Goal: Information Seeking & Learning: Learn about a topic

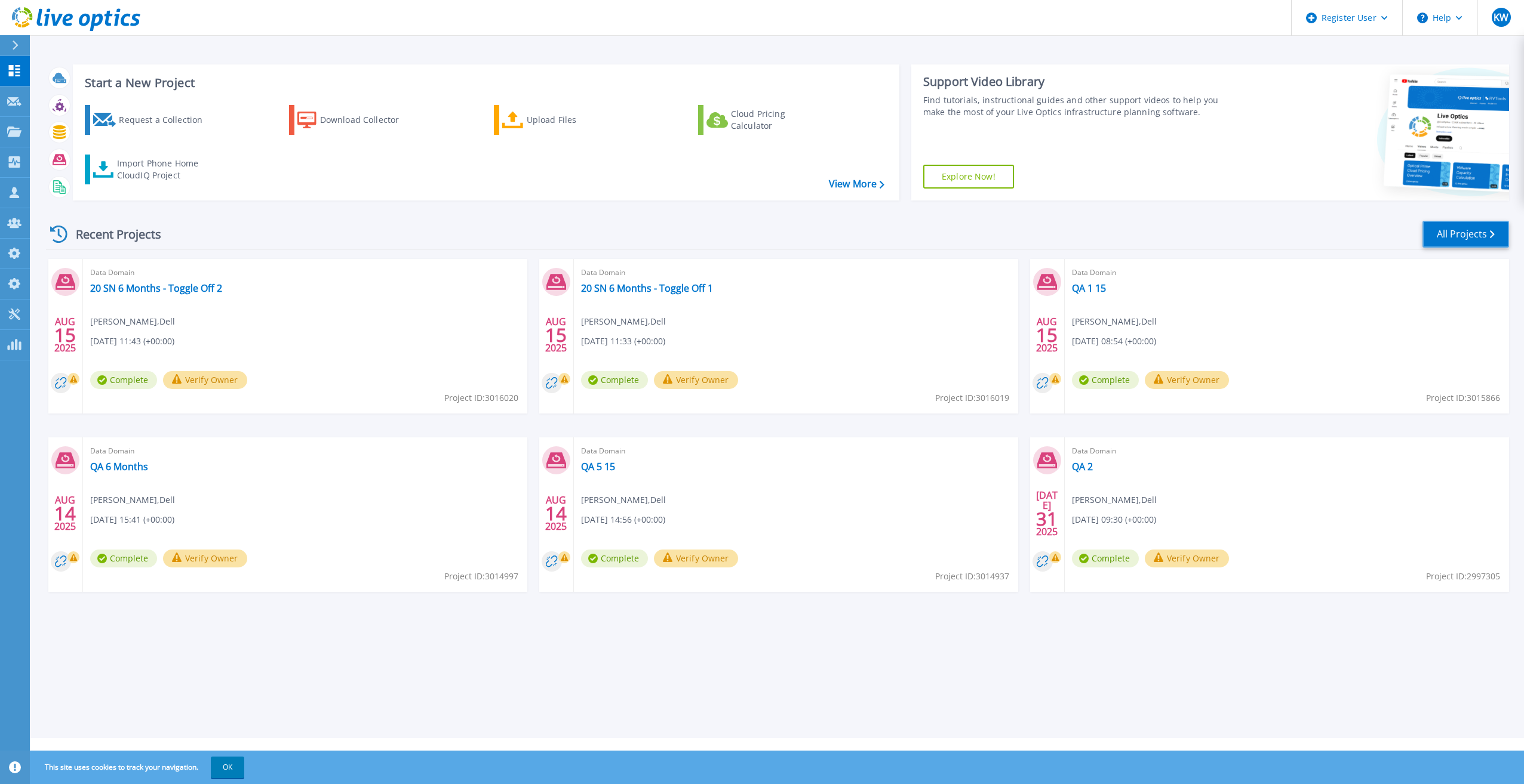
click at [1494, 229] on link "All Projects" at bounding box center [1466, 234] width 87 height 27
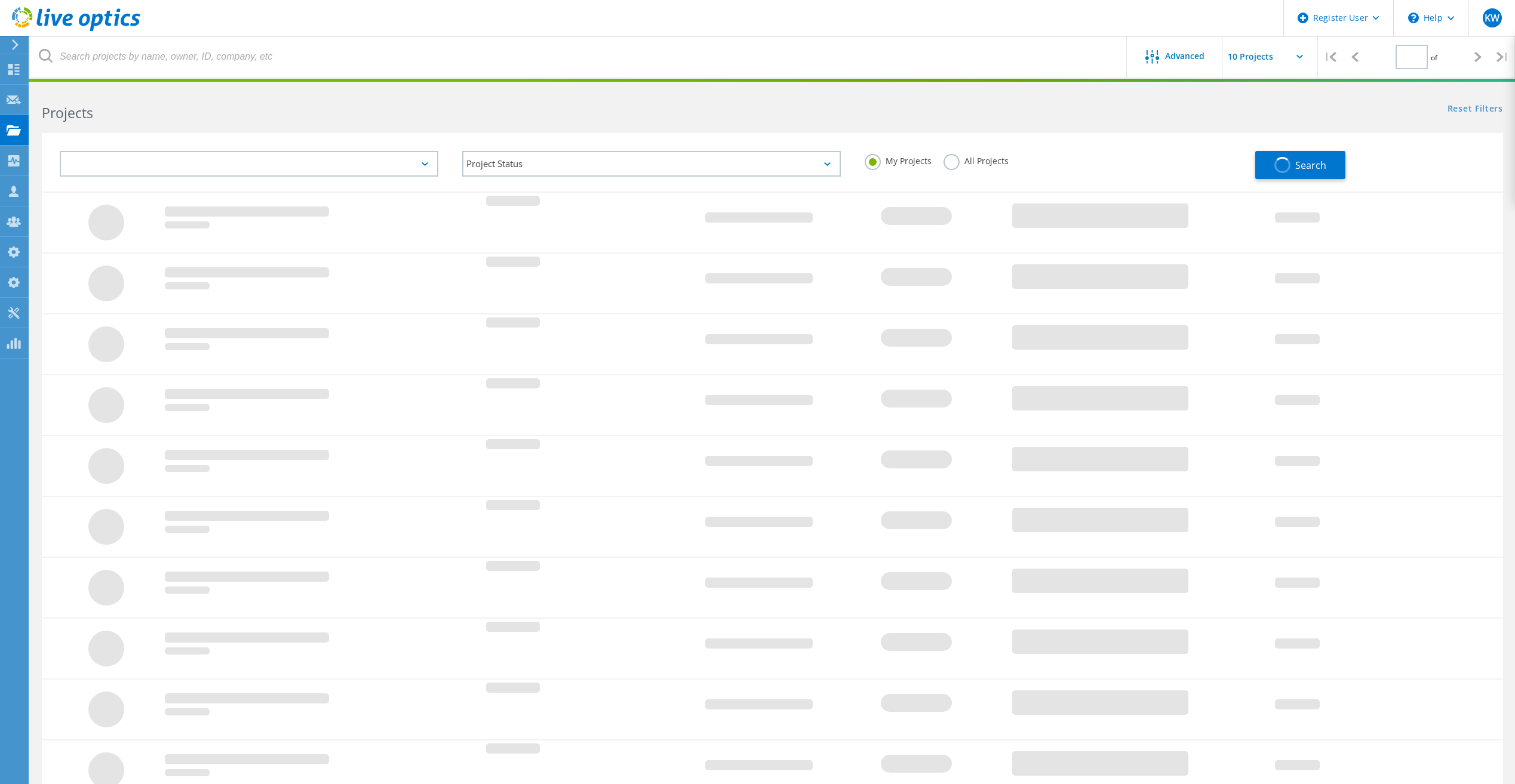
type input "1"
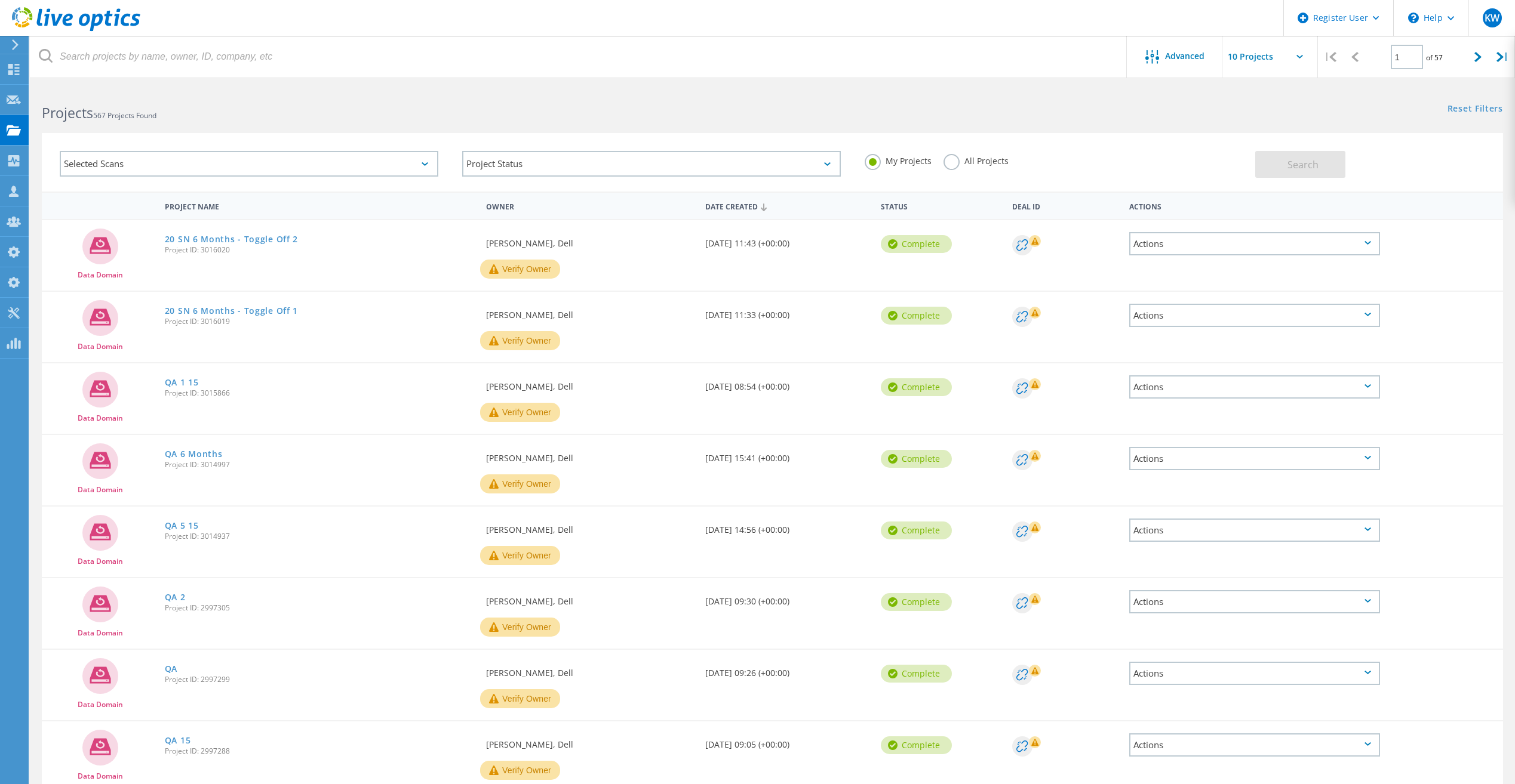
click at [941, 160] on div "My Projects All Projects" at bounding box center [1054, 161] width 402 height 44
click at [946, 159] on label "All Projects" at bounding box center [976, 159] width 65 height 12
click at [0, 0] on input "All Projects" at bounding box center [0, 0] width 0 height 0
click at [335, 160] on div "Selected Scans" at bounding box center [249, 164] width 379 height 26
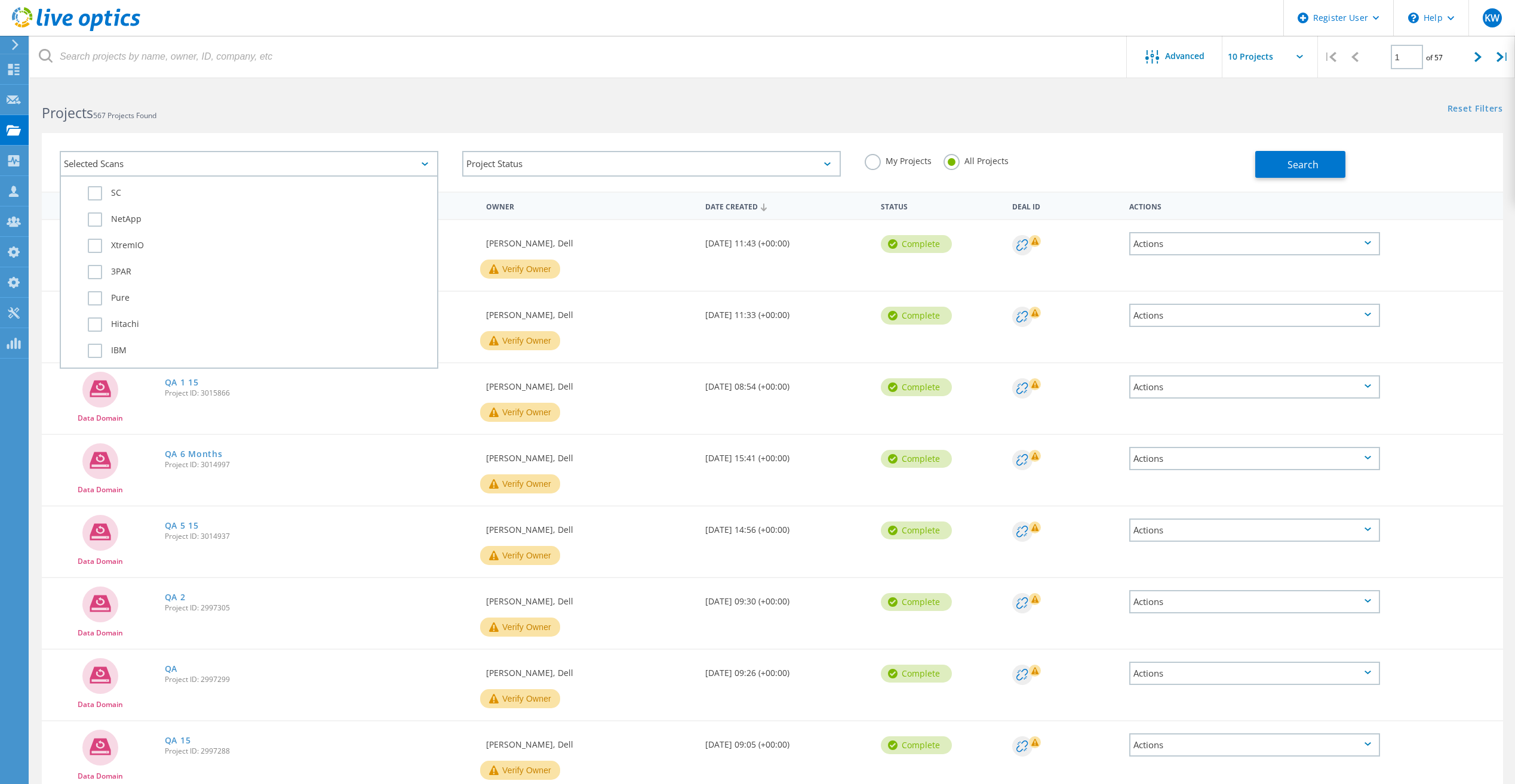
scroll to position [597, 0]
click at [125, 358] on label "Data Domain" at bounding box center [259, 352] width 343 height 14
click at [0, 0] on input "Data Domain" at bounding box center [0, 0] width 0 height 0
click at [1299, 180] on div "Selected Scans 1 Server & Cloud Optical Prime AWS Azure Nutanix RVTools Kuberne…" at bounding box center [773, 161] width 1461 height 58
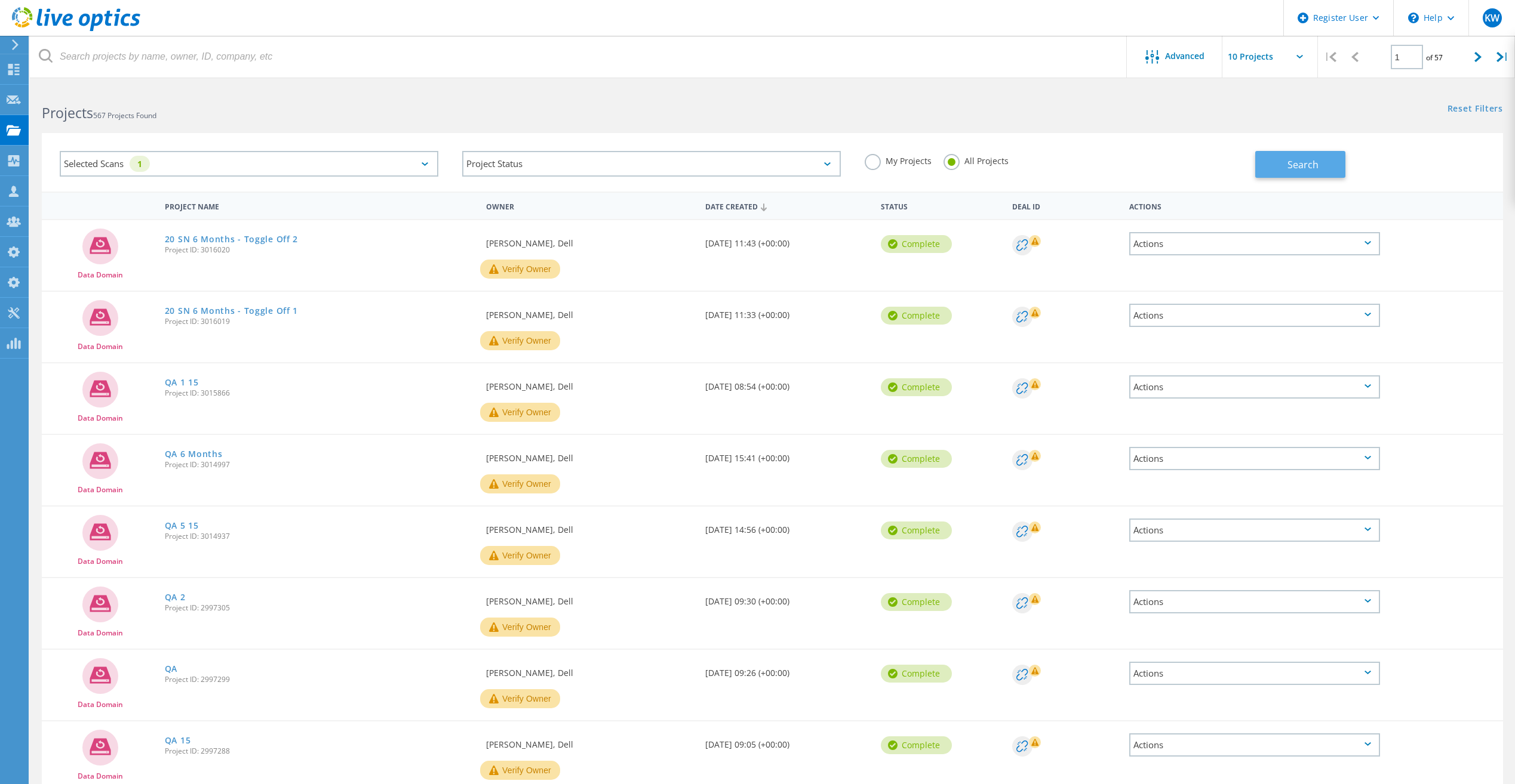
click at [1299, 170] on span "Search" at bounding box center [1303, 165] width 31 height 13
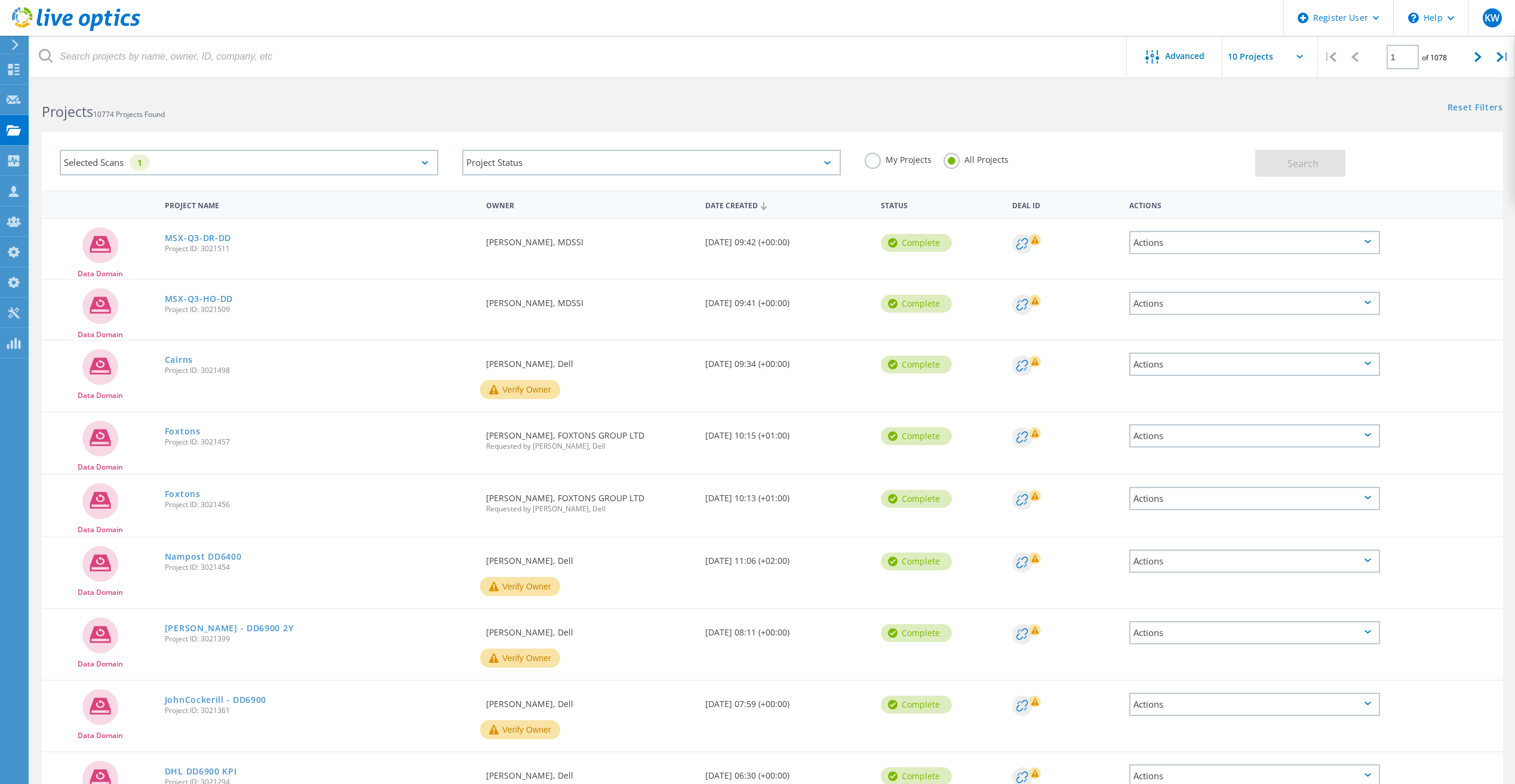
scroll to position [0, 0]
click at [1304, 56] on input "text" at bounding box center [1282, 57] width 120 height 42
click at [1263, 147] on div "Show 40 Projects" at bounding box center [1282, 147] width 118 height 19
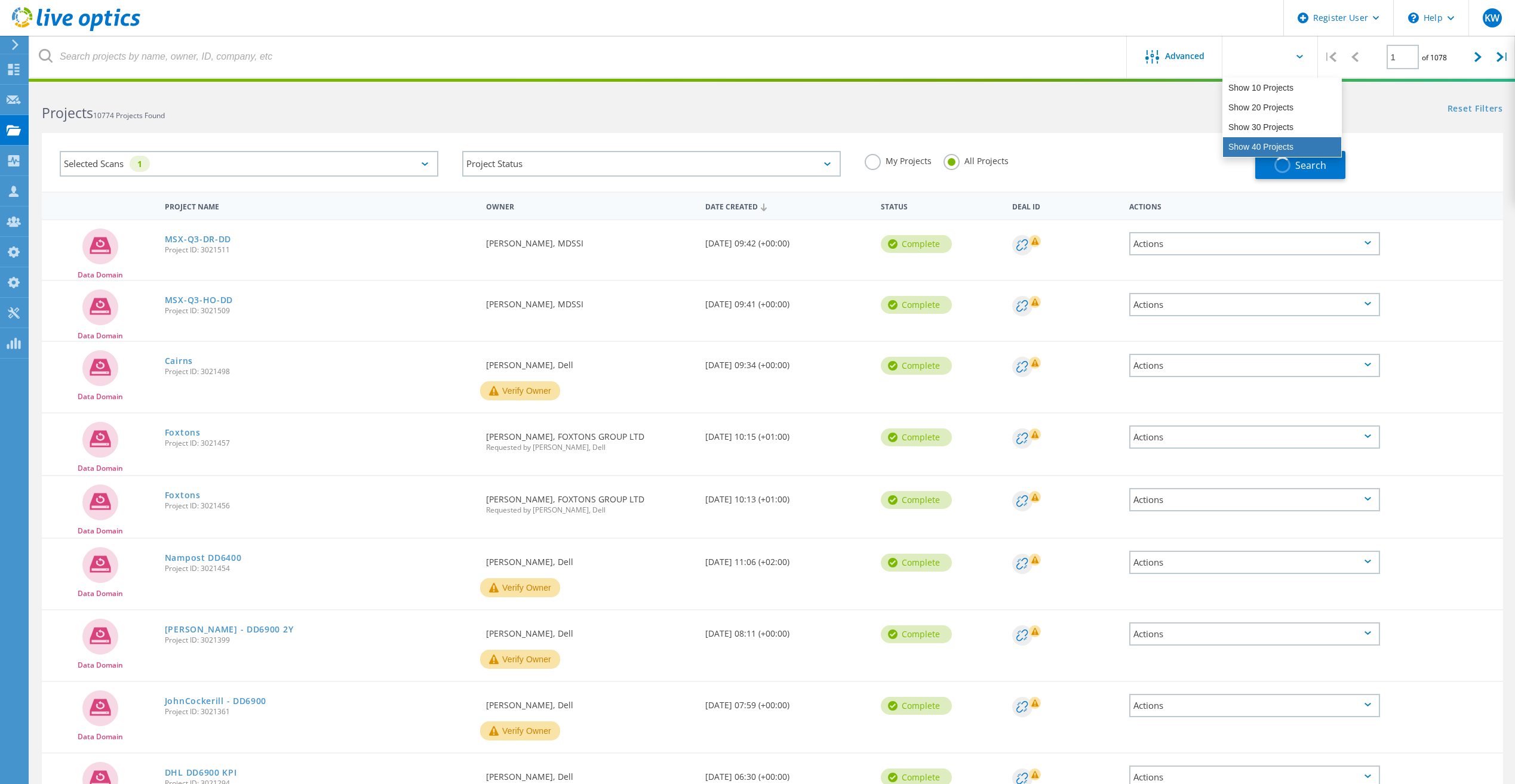
type input "Show 40 Projects"
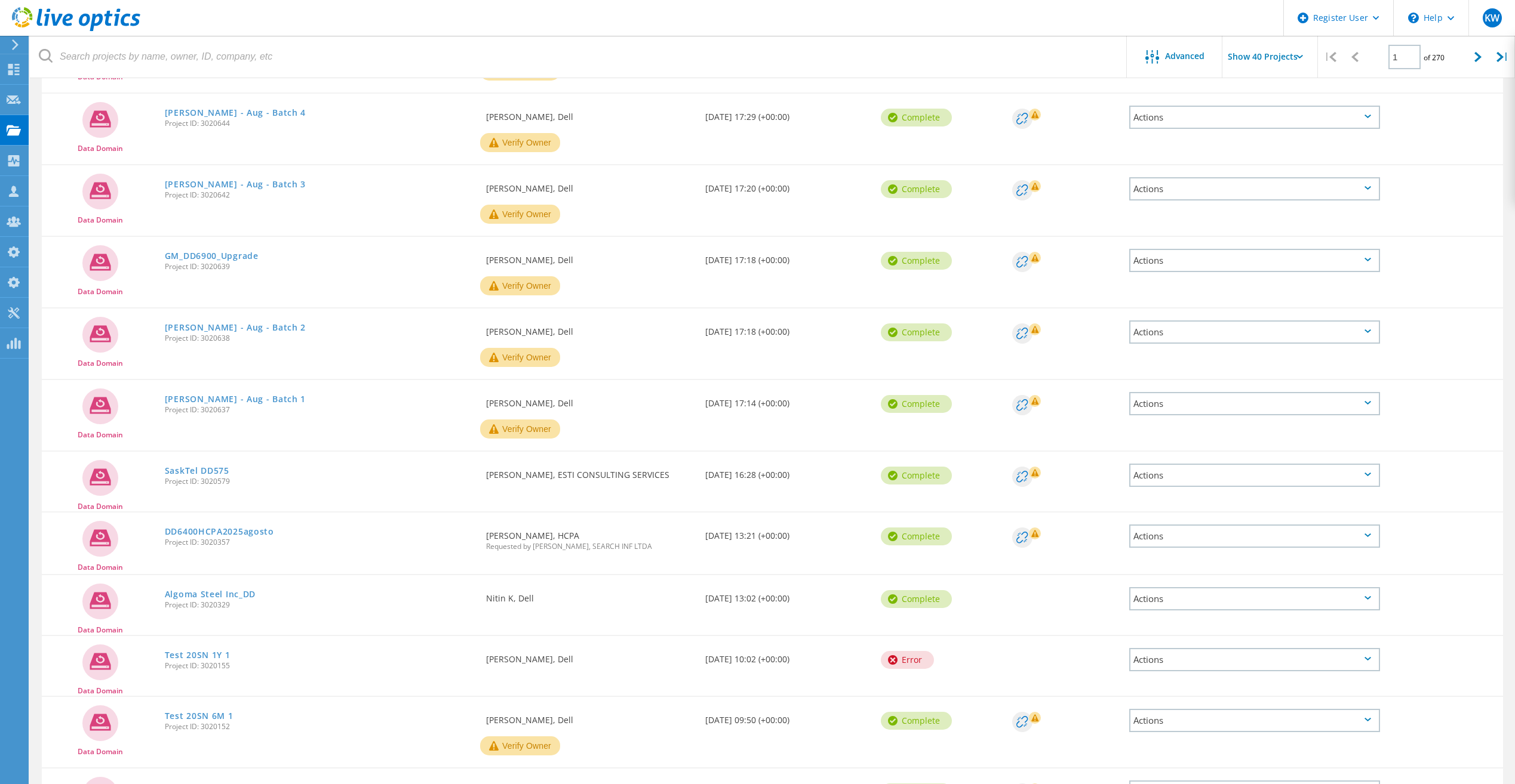
scroll to position [1373, 0]
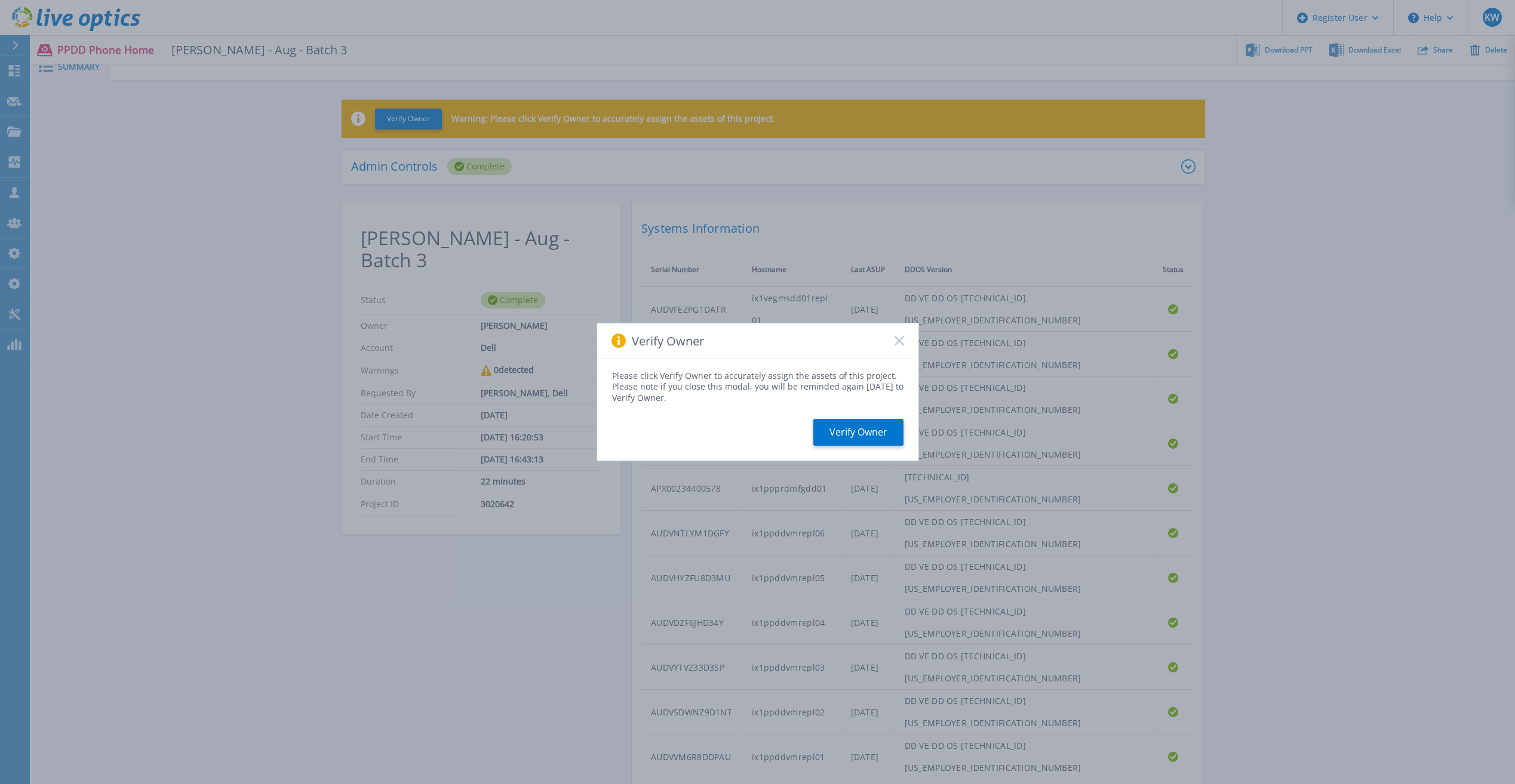
scroll to position [76, 0]
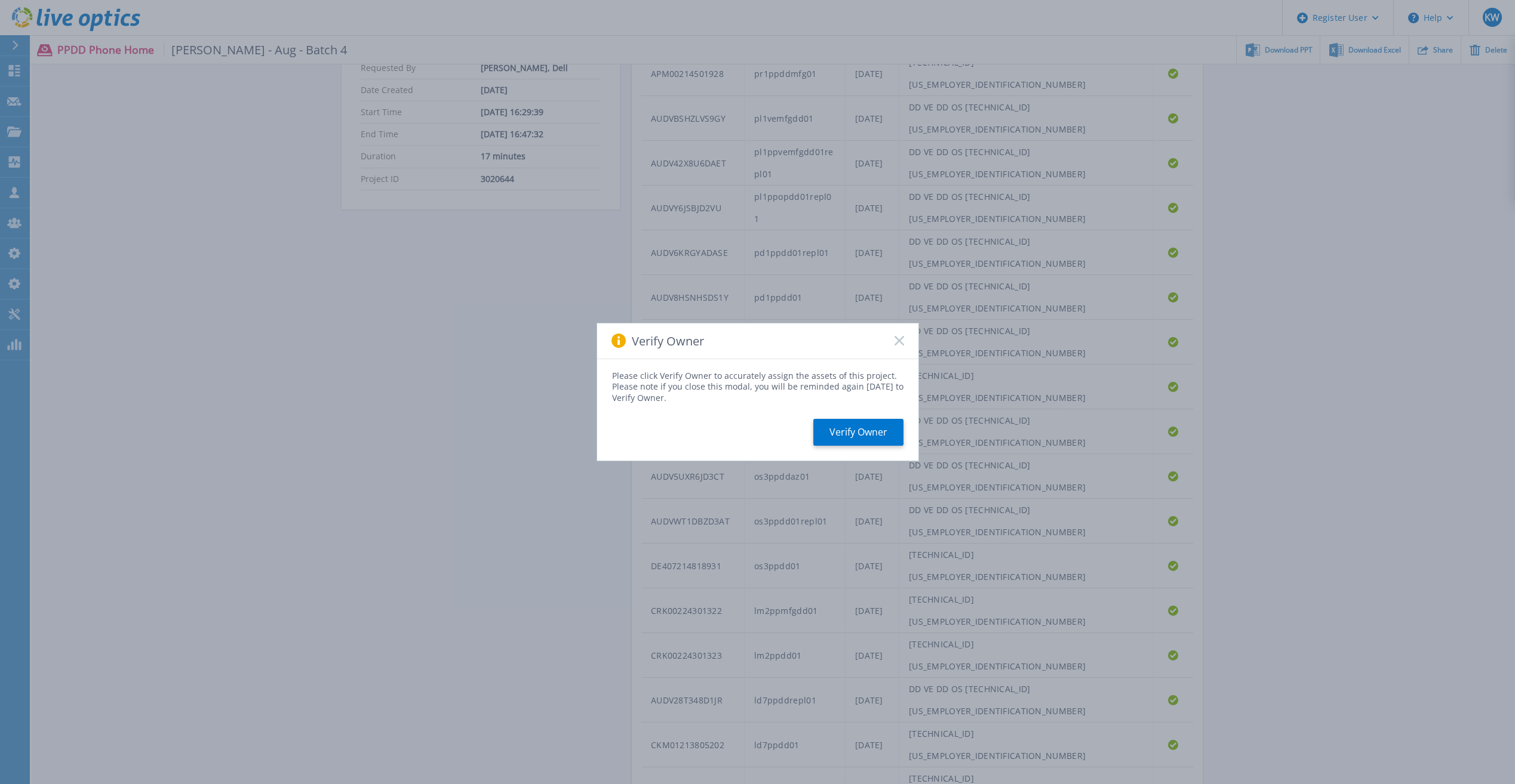
scroll to position [386, 0]
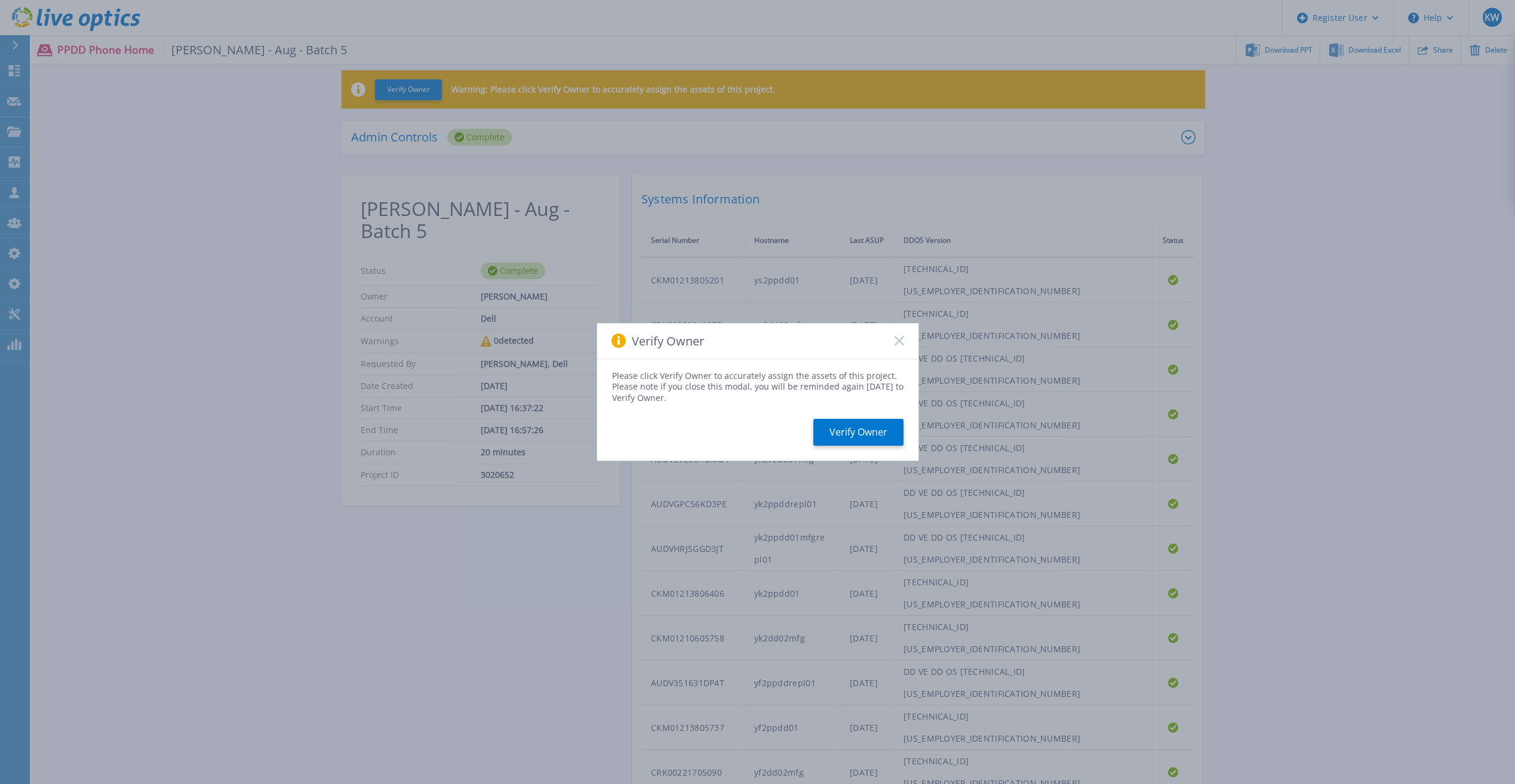
scroll to position [76, 0]
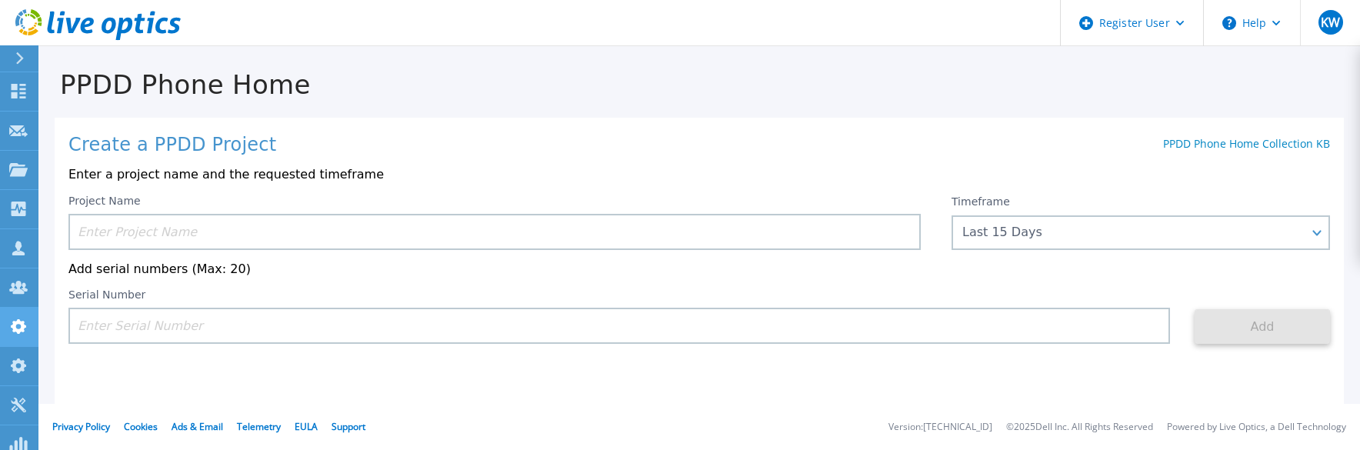
scroll to position [128, 0]
